Goal: Task Accomplishment & Management: Manage account settings

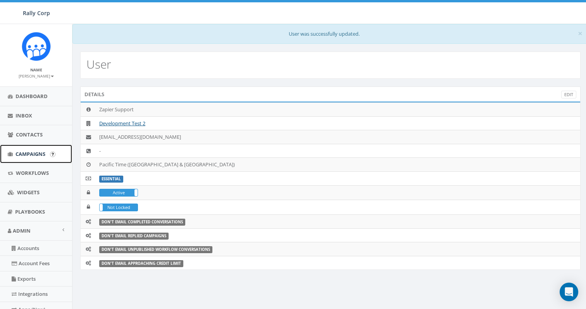
click at [34, 158] on link "Campaigns" at bounding box center [36, 153] width 72 height 19
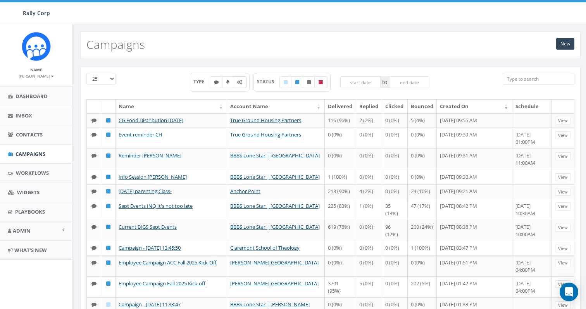
click at [239, 82] on icon at bounding box center [239, 82] width 5 height 5
checkbox input "true"
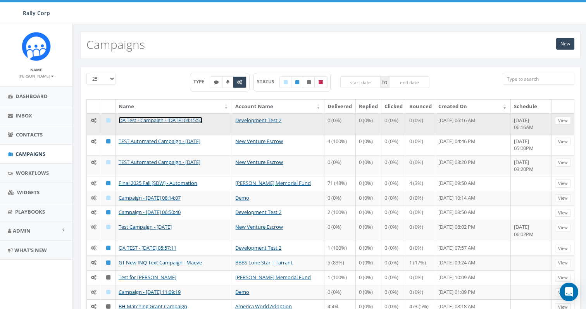
click at [198, 120] on link "QA Test - Campaign - 09/08/2025, 04:15:52" at bounding box center [161, 120] width 84 height 7
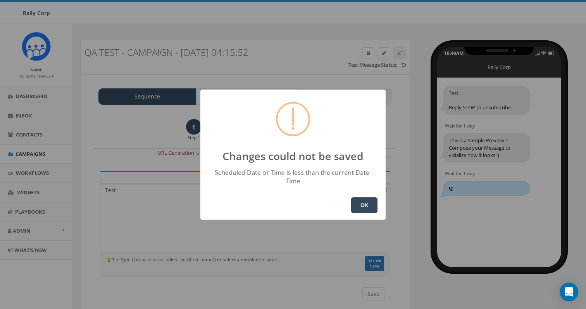
click at [374, 197] on button "OK" at bounding box center [364, 204] width 26 height 15
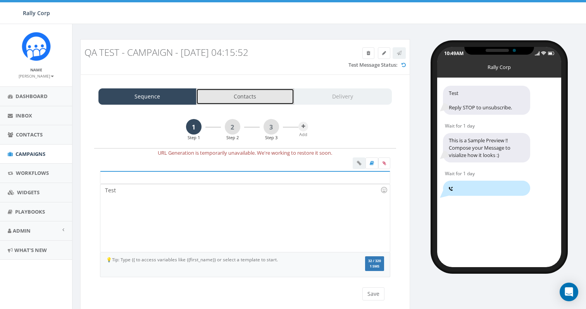
click at [255, 100] on link "Contacts" at bounding box center [245, 96] width 98 height 16
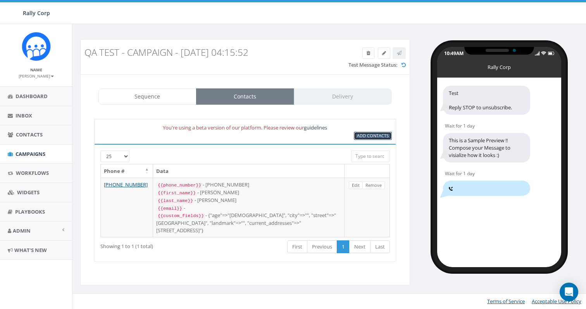
click at [374, 138] on span "Add Contacts" at bounding box center [373, 135] width 32 height 6
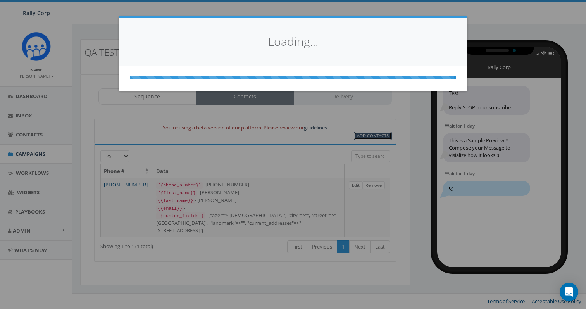
select select
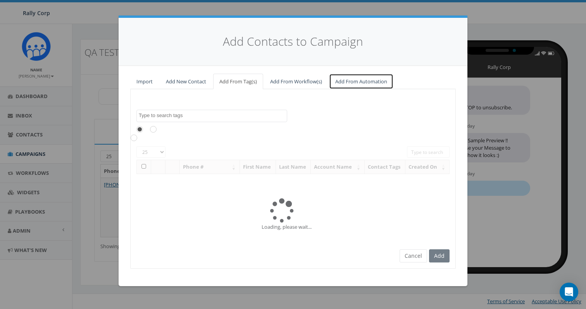
click at [364, 83] on link "Add From Automation" at bounding box center [361, 82] width 64 height 16
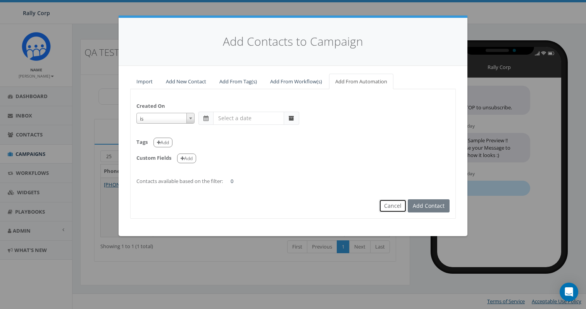
click at [392, 203] on button "Cancel" at bounding box center [393, 205] width 28 height 13
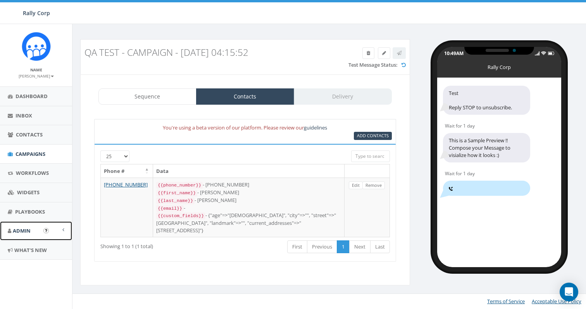
click at [35, 233] on link "Admin" at bounding box center [36, 230] width 72 height 19
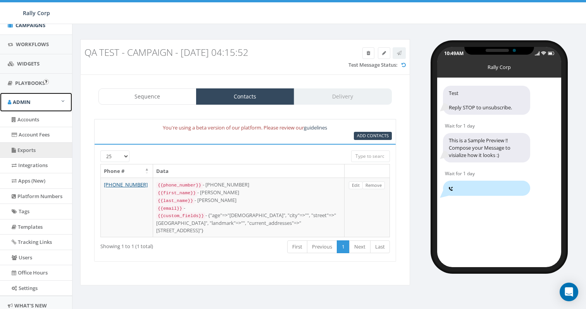
scroll to position [149, 0]
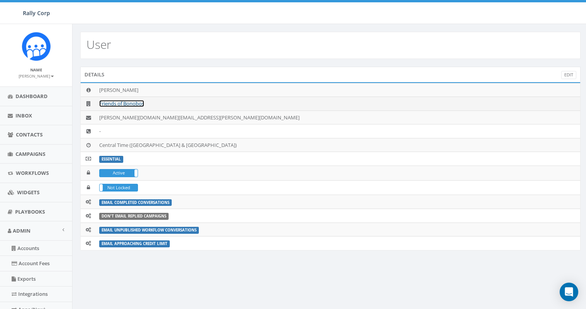
click at [128, 105] on link "Friends of Bonobos" at bounding box center [121, 103] width 45 height 7
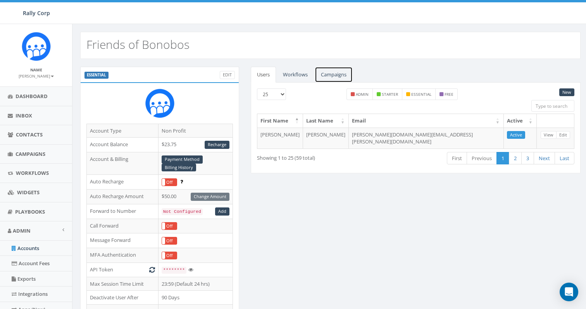
click at [336, 76] on link "Campaigns" at bounding box center [334, 75] width 38 height 16
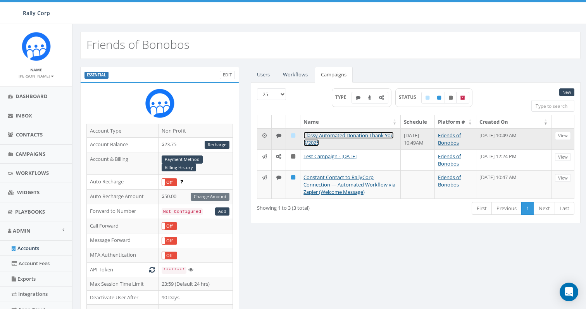
click at [336, 135] on link "Classy Automated Donation Thank You 9/2025" at bounding box center [348, 139] width 90 height 14
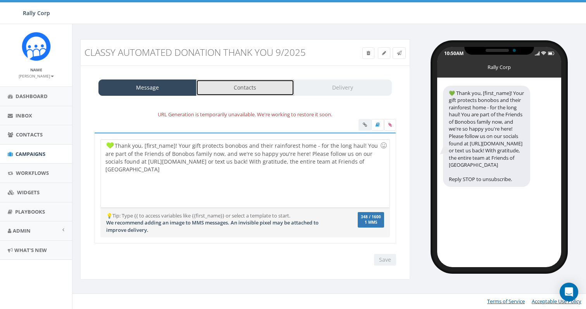
click at [253, 90] on link "Contacts" at bounding box center [245, 87] width 98 height 16
click at [239, 82] on link "Contacts" at bounding box center [245, 87] width 98 height 16
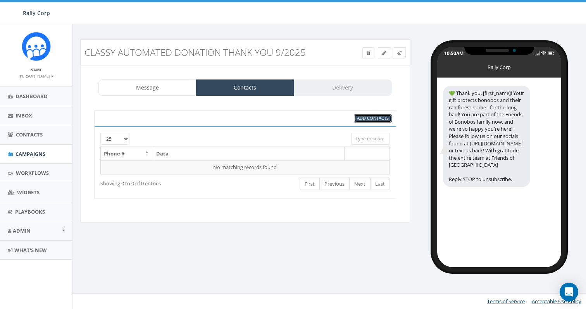
click at [378, 120] on span "Add Contacts" at bounding box center [373, 118] width 32 height 6
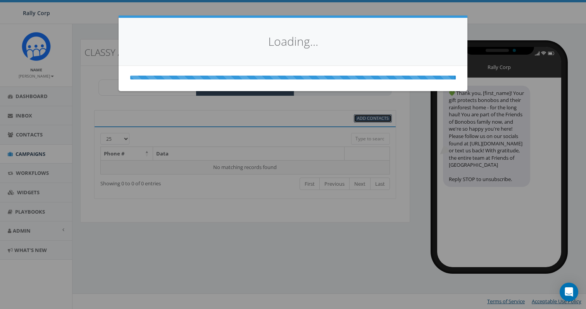
select select
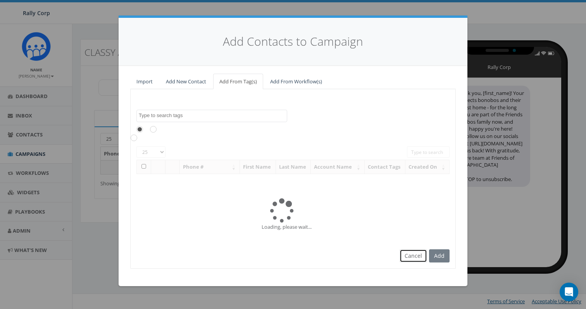
click at [414, 257] on button "Cancel" at bounding box center [413, 255] width 28 height 13
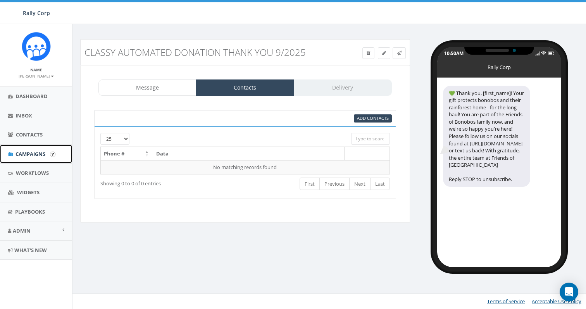
click at [37, 154] on span "Campaigns" at bounding box center [30, 153] width 30 height 7
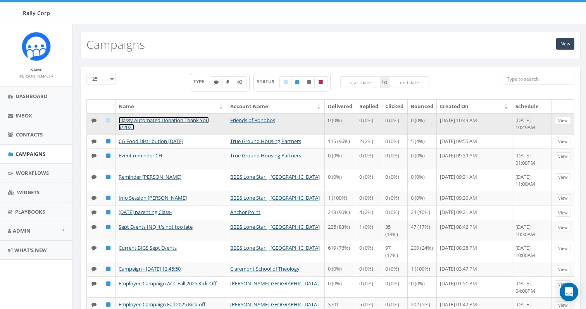
click at [173, 119] on link "Classy Automated Donation Thank You 9/2025" at bounding box center [164, 124] width 90 height 14
